Goal: Subscribe to service/newsletter

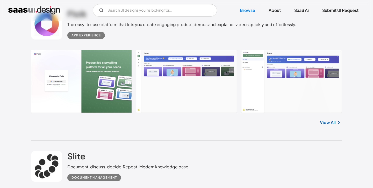
scroll to position [438, 0]
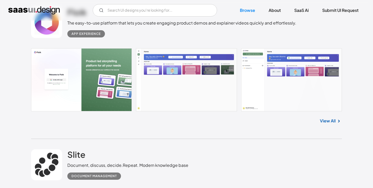
click at [206, 83] on link at bounding box center [186, 79] width 311 height 63
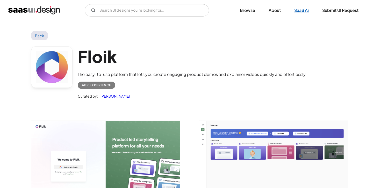
click at [298, 12] on link "SaaS Ai" at bounding box center [301, 10] width 27 height 11
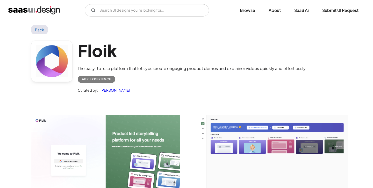
scroll to position [6, 0]
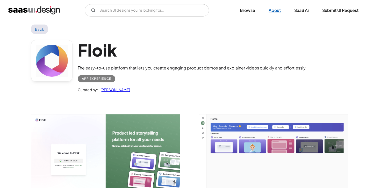
click at [274, 9] on link "About" at bounding box center [274, 10] width 25 height 11
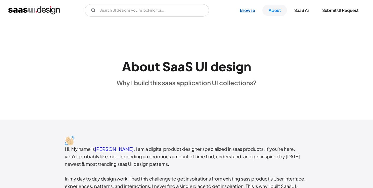
click at [249, 11] on link "Browse" at bounding box center [247, 10] width 28 height 11
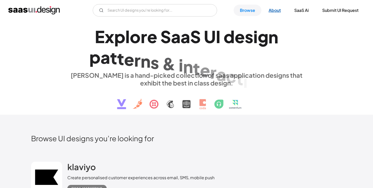
click at [270, 12] on link "About" at bounding box center [274, 10] width 25 height 11
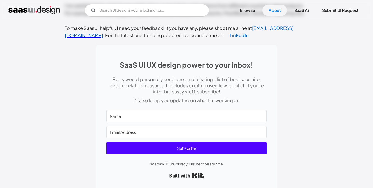
scroll to position [206, 0]
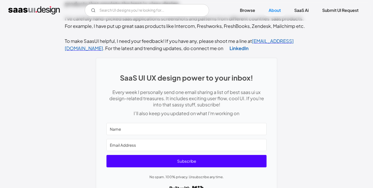
click at [167, 130] on input "Name" at bounding box center [186, 129] width 160 height 12
type input "[PERSON_NAME]"
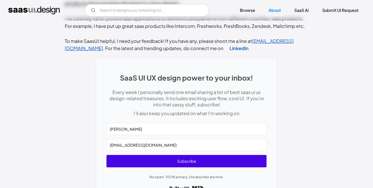
type input "[EMAIL_ADDRESS][DOMAIN_NAME]"
click at [169, 163] on span "Subscribe" at bounding box center [186, 161] width 160 height 12
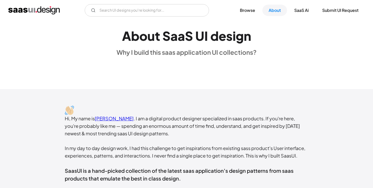
scroll to position [0, 0]
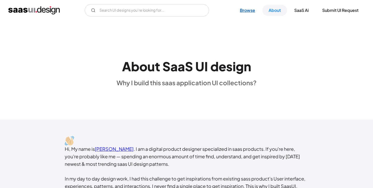
click at [248, 11] on link "Browse" at bounding box center [247, 10] width 28 height 11
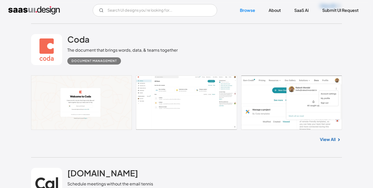
scroll to position [1356, 0]
click at [163, 109] on link at bounding box center [186, 102] width 311 height 55
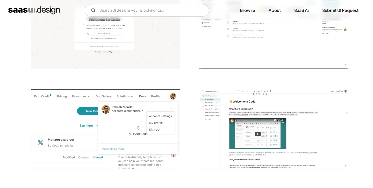
scroll to position [134, 0]
